Goal: Information Seeking & Learning: Learn about a topic

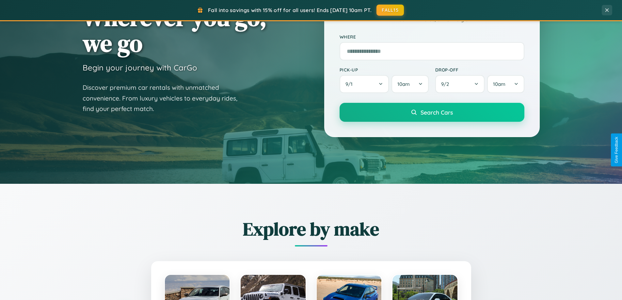
scroll to position [1257, 0]
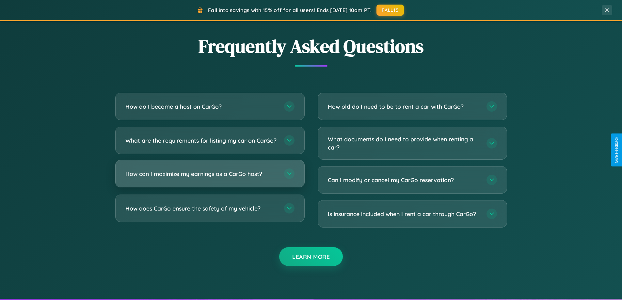
click at [210, 178] on h3 "How can I maximize my earnings as a CarGo host?" at bounding box center [201, 174] width 152 height 8
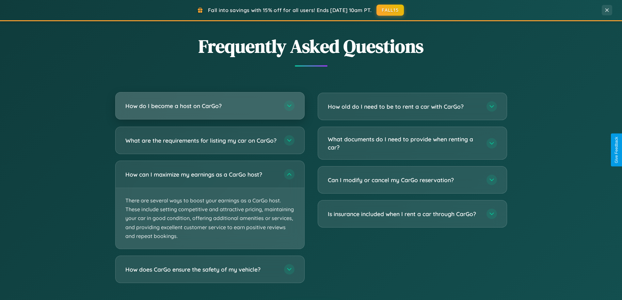
click at [210, 106] on h3 "How do I become a host on CarGo?" at bounding box center [201, 106] width 152 height 8
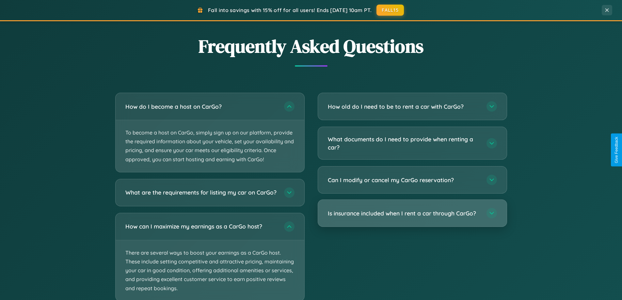
click at [412, 214] on h3 "Is insurance included when I rent a car through CarGo?" at bounding box center [404, 213] width 152 height 8
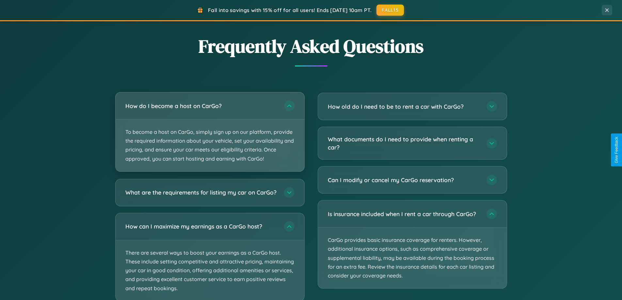
click at [210, 132] on p "To become a host on CarGo, simply sign up on our platform, provide the required…" at bounding box center [210, 146] width 189 height 52
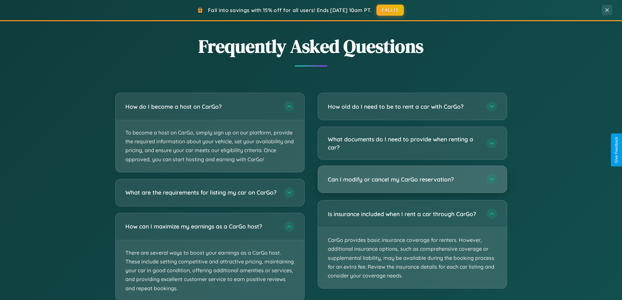
click at [412, 179] on h3 "Can I modify or cancel my CarGo reservation?" at bounding box center [404, 179] width 152 height 8
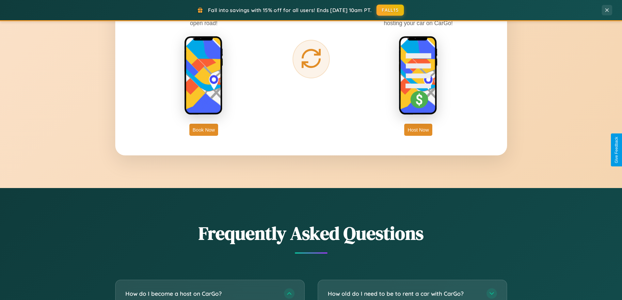
scroll to position [449, 0]
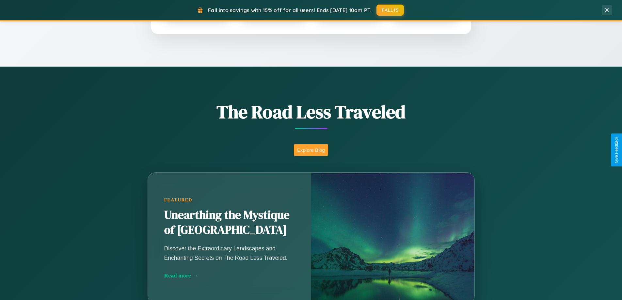
click at [311, 150] on button "Explore Blog" at bounding box center [311, 150] width 34 height 12
